Goal: Browse casually

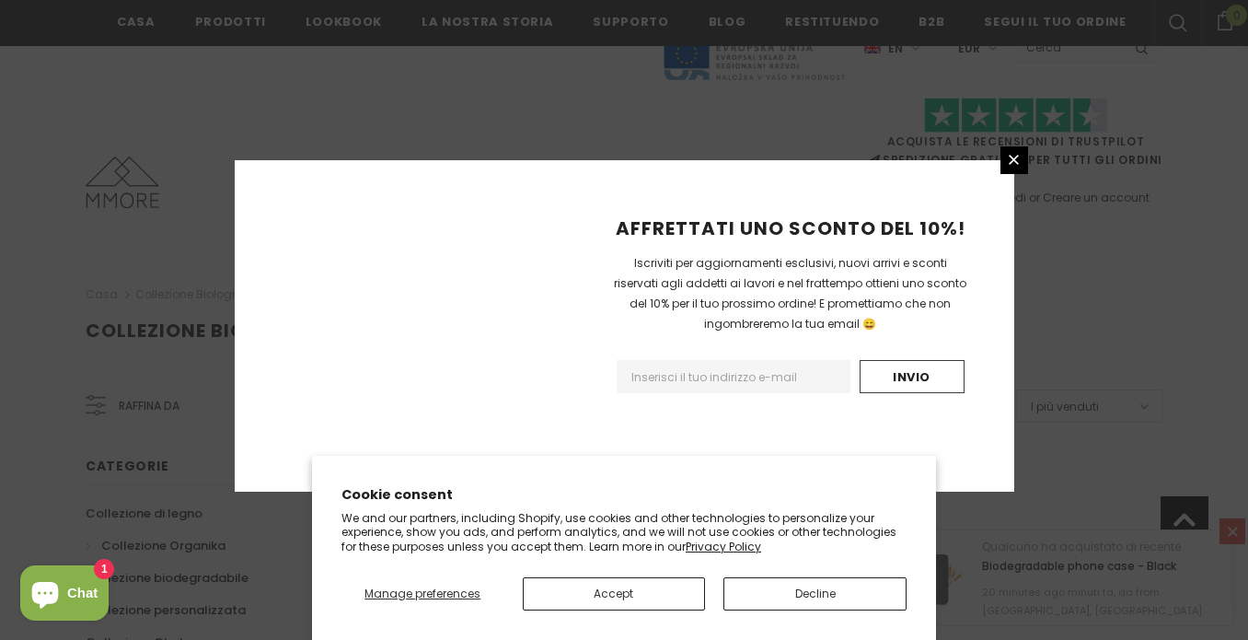
scroll to position [1247, 0]
